Goal: Navigation & Orientation: Find specific page/section

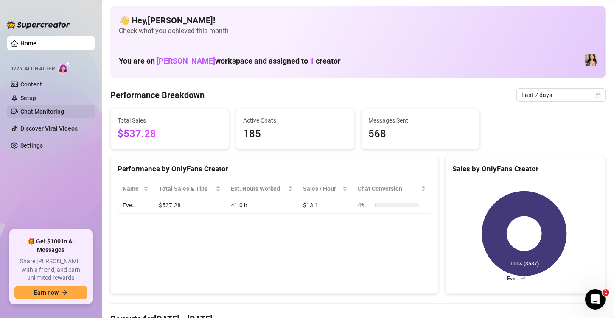
click at [47, 112] on link "Chat Monitoring" at bounding box center [42, 111] width 44 height 7
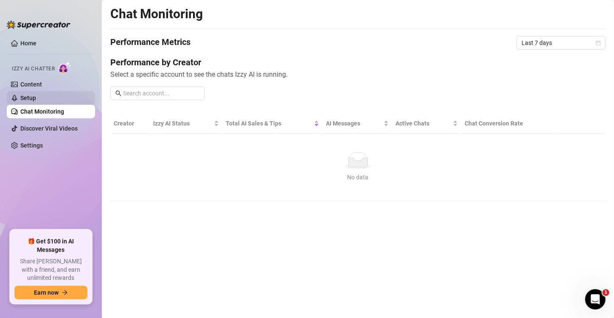
click at [36, 98] on link "Setup" at bounding box center [28, 98] width 16 height 7
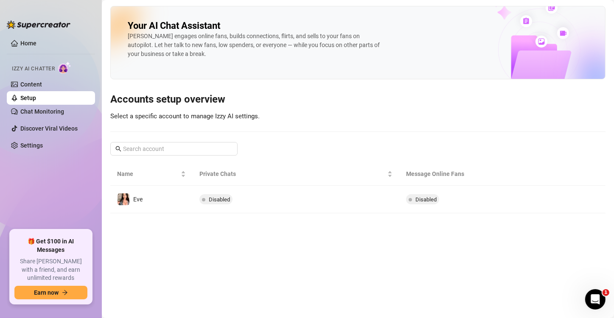
click at [36, 95] on link "Setup" at bounding box center [28, 98] width 16 height 7
click at [42, 88] on link "Content" at bounding box center [31, 84] width 22 height 7
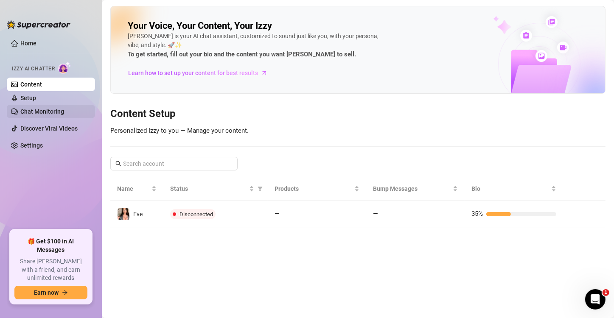
click at [58, 111] on link "Chat Monitoring" at bounding box center [42, 111] width 44 height 7
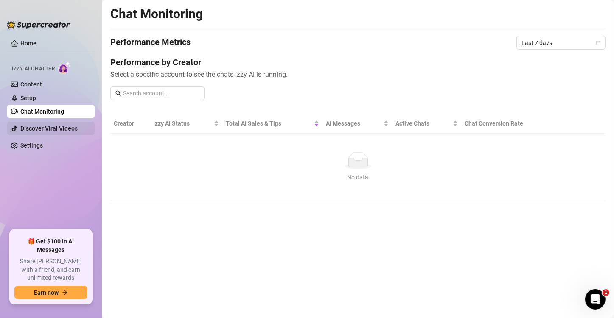
click at [56, 127] on link "Discover Viral Videos" at bounding box center [48, 128] width 57 height 7
